Goal: Transaction & Acquisition: Subscribe to service/newsletter

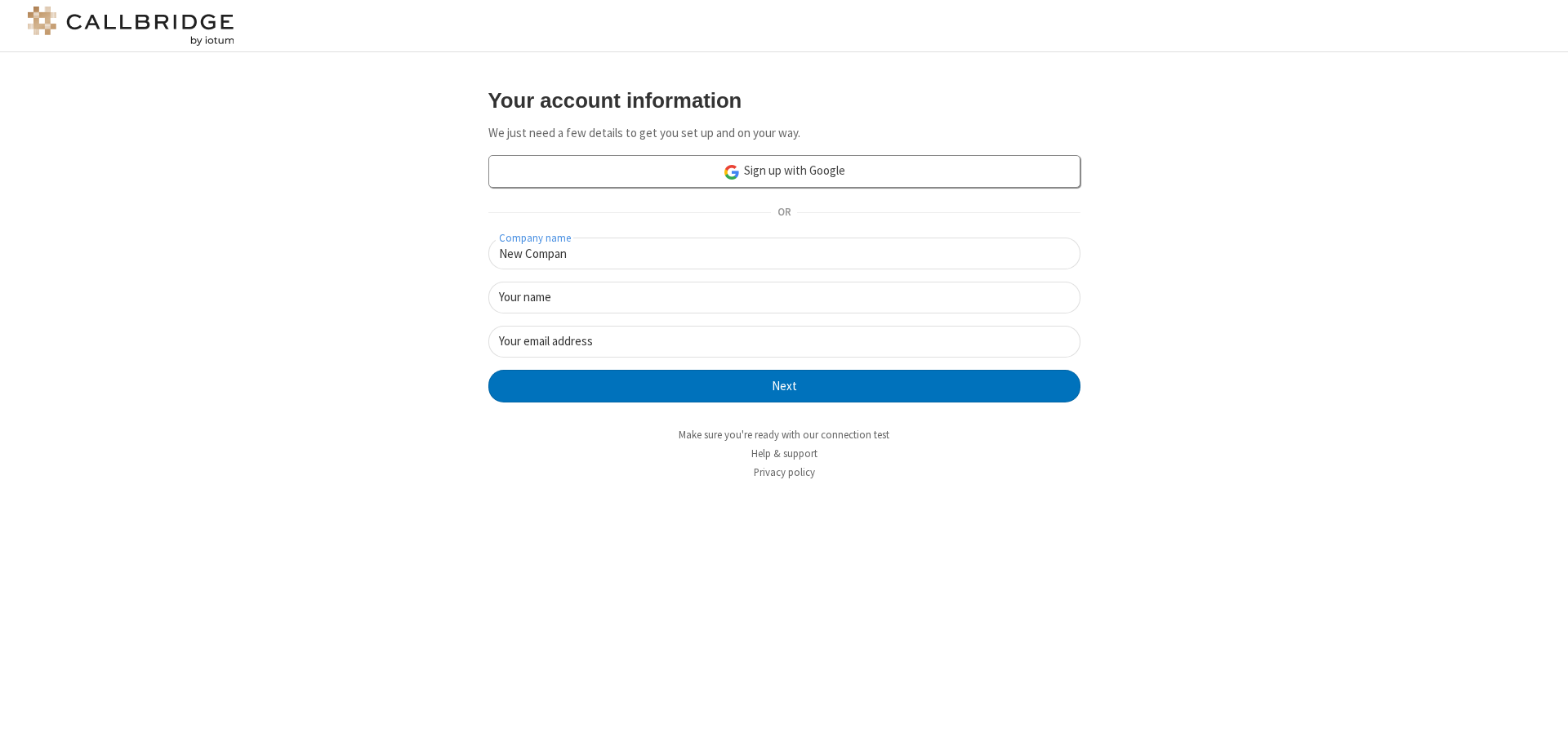
type input "New Company"
type input "New User"
type input "[EMAIL_ADDRESS]"
click button "Next" at bounding box center [784, 385] width 592 height 32
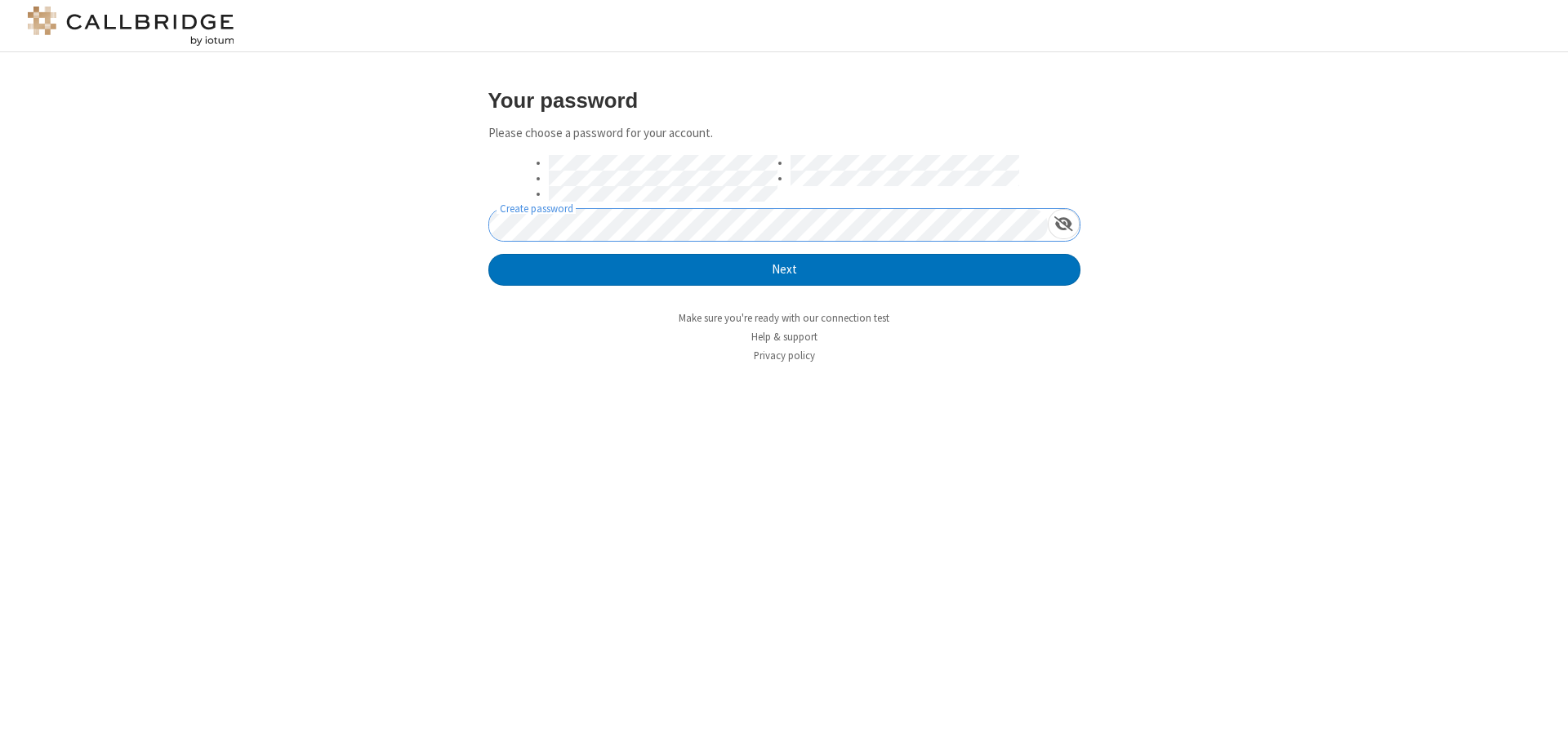
click at [489, 254] on button "Next" at bounding box center [784, 269] width 592 height 32
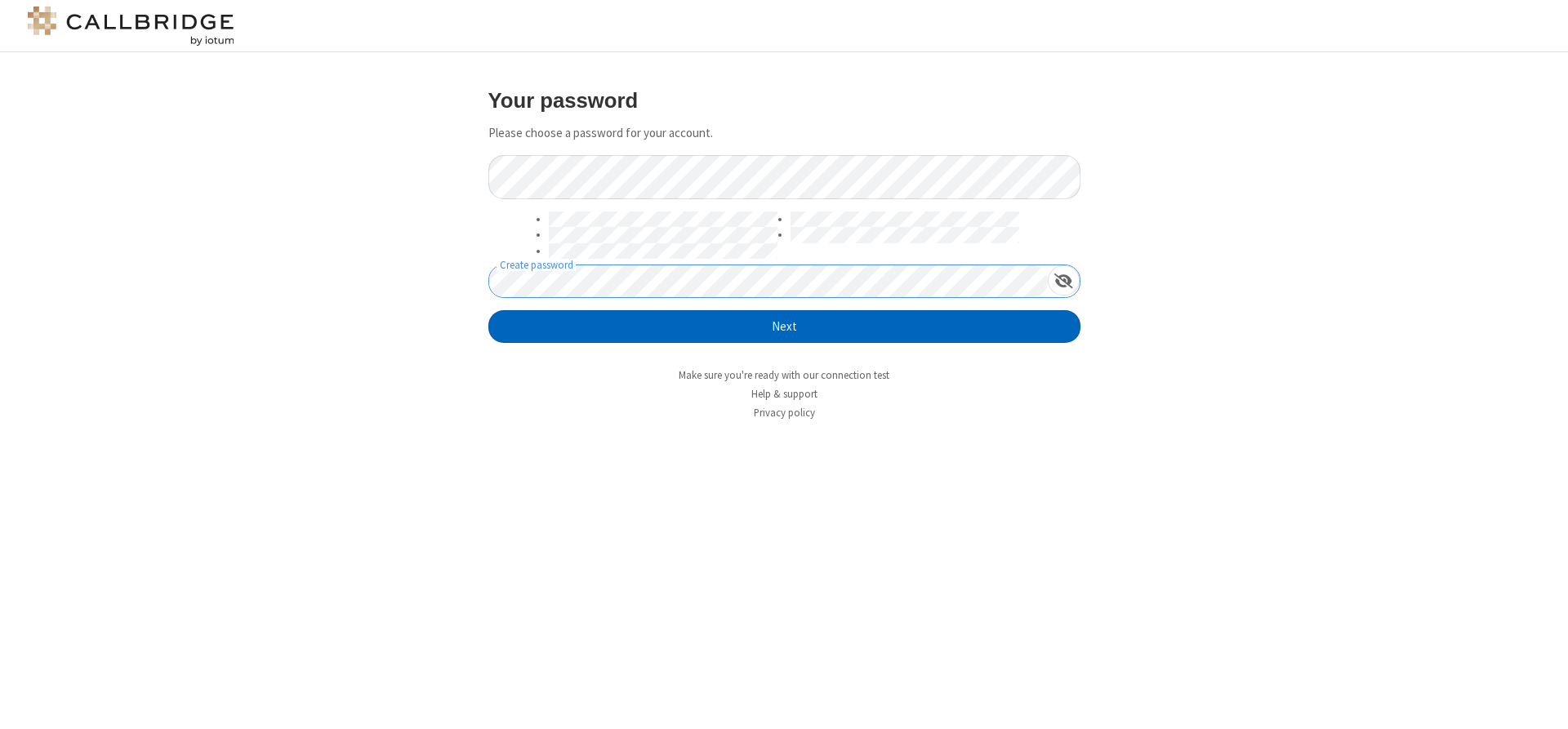
click at [784, 326] on button "Next" at bounding box center [784, 326] width 592 height 32
